Goal: Transaction & Acquisition: Purchase product/service

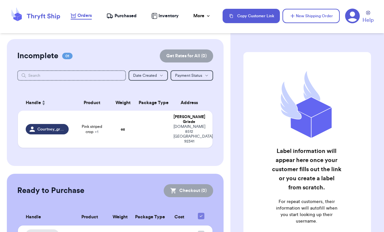
click at [55, 125] on div "Courtney_griede24" at bounding box center [47, 129] width 43 height 10
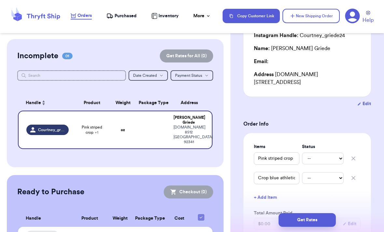
click at [322, 213] on button "Get Rates" at bounding box center [307, 220] width 57 height 14
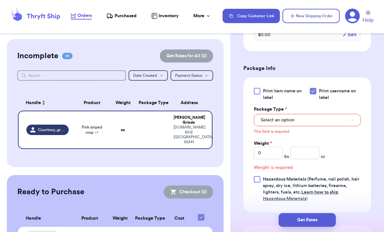
scroll to position [315, 0]
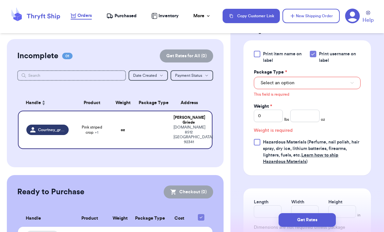
click at [337, 79] on button "Select an option" at bounding box center [307, 83] width 107 height 12
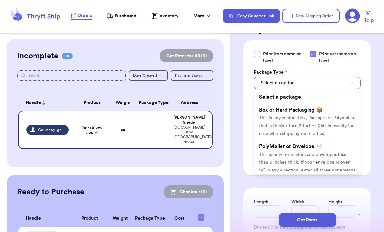
click at [319, 153] on span "This is only for mailers and envelopes less than 3 inches thick. If your envelo…" at bounding box center [307, 166] width 96 height 28
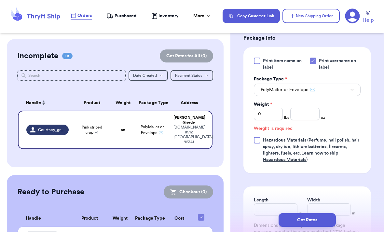
scroll to position [306, 0]
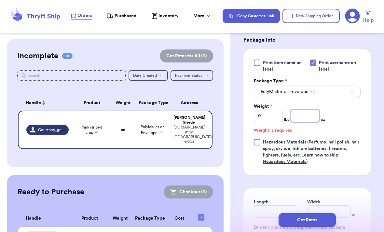
click at [304, 112] on input "number" at bounding box center [304, 116] width 29 height 12
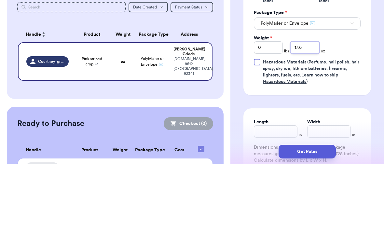
type input "17.6"
click at [367, 57] on div "Print item name on label Print username on label Package Type * PolyMailer or E…" at bounding box center [308, 106] width 128 height 115
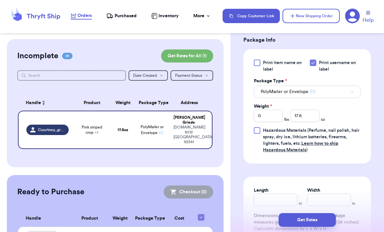
click at [313, 213] on button "Get Rates" at bounding box center [307, 220] width 57 height 14
type input "1"
type input "1.6000000000000014"
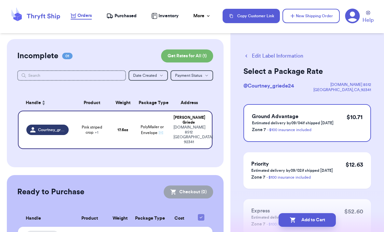
click at [317, 214] on button "Add to Cart" at bounding box center [307, 220] width 57 height 14
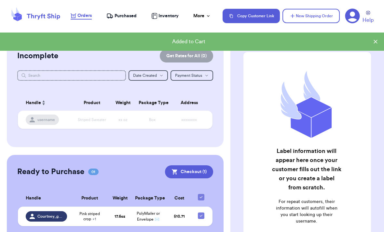
click at [193, 165] on button "Checkout ( 1 )" at bounding box center [189, 171] width 48 height 13
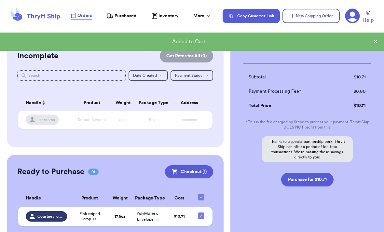
click at [319, 179] on button "Purchase for $10.71" at bounding box center [307, 180] width 52 height 14
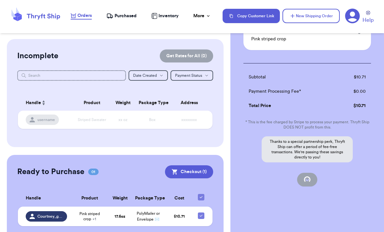
checkbox input "false"
checkbox input "true"
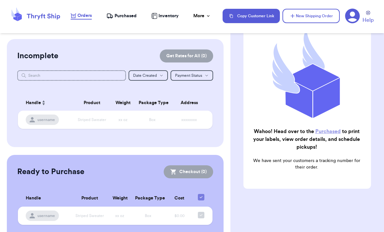
click at [119, 8] on nav "Orders Purchased Inventory More Stats Completed Orders Copy Customer Link New S…" at bounding box center [224, 15] width 320 height 21
click at [123, 17] on span "Purchased" at bounding box center [126, 16] width 22 height 7
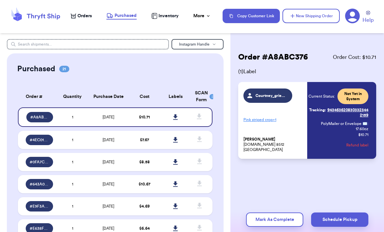
click at [177, 120] on icon at bounding box center [175, 117] width 5 height 6
click at [174, 120] on icon at bounding box center [175, 117] width 5 height 6
